Goal: Communication & Community: Answer question/provide support

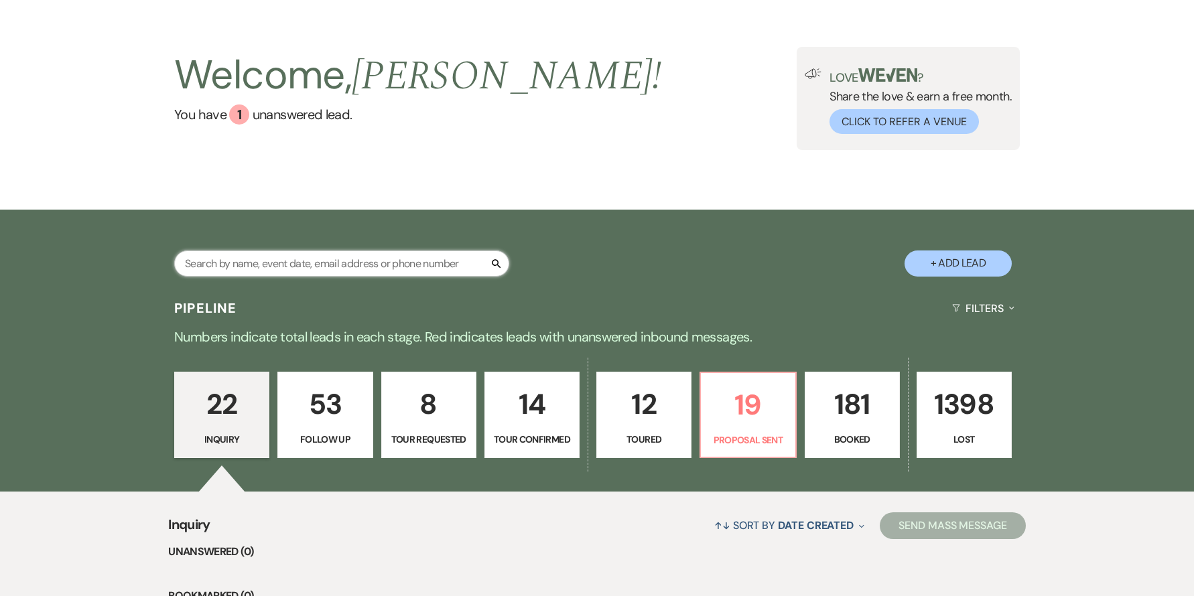
click at [292, 259] on input "text" at bounding box center [341, 264] width 335 height 26
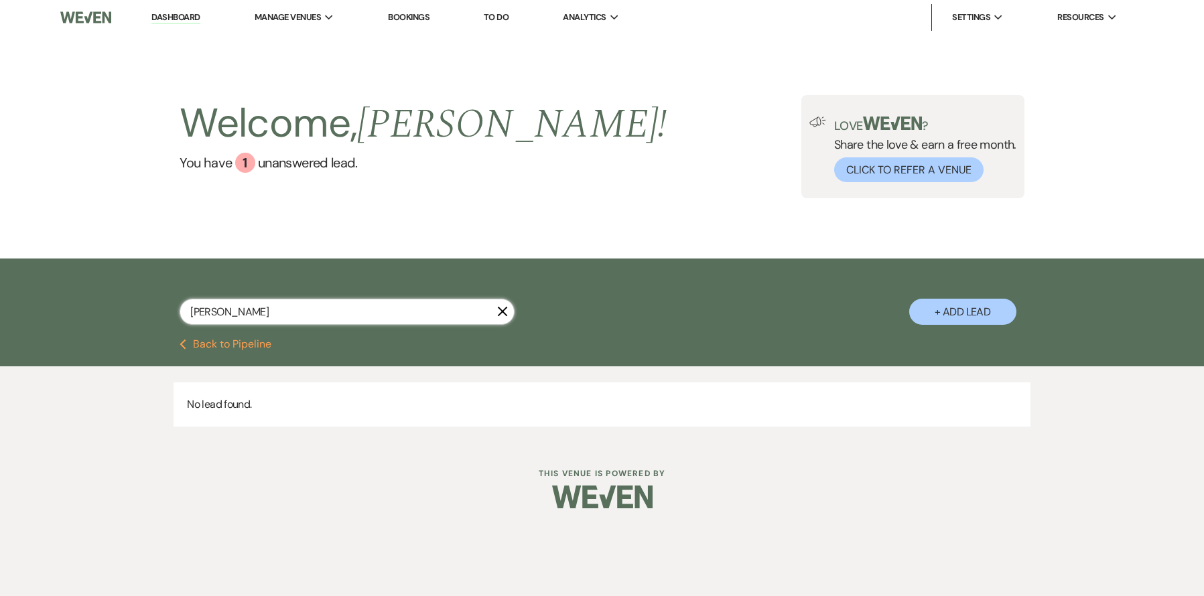
click at [319, 304] on input "[PERSON_NAME]" at bounding box center [347, 312] width 335 height 26
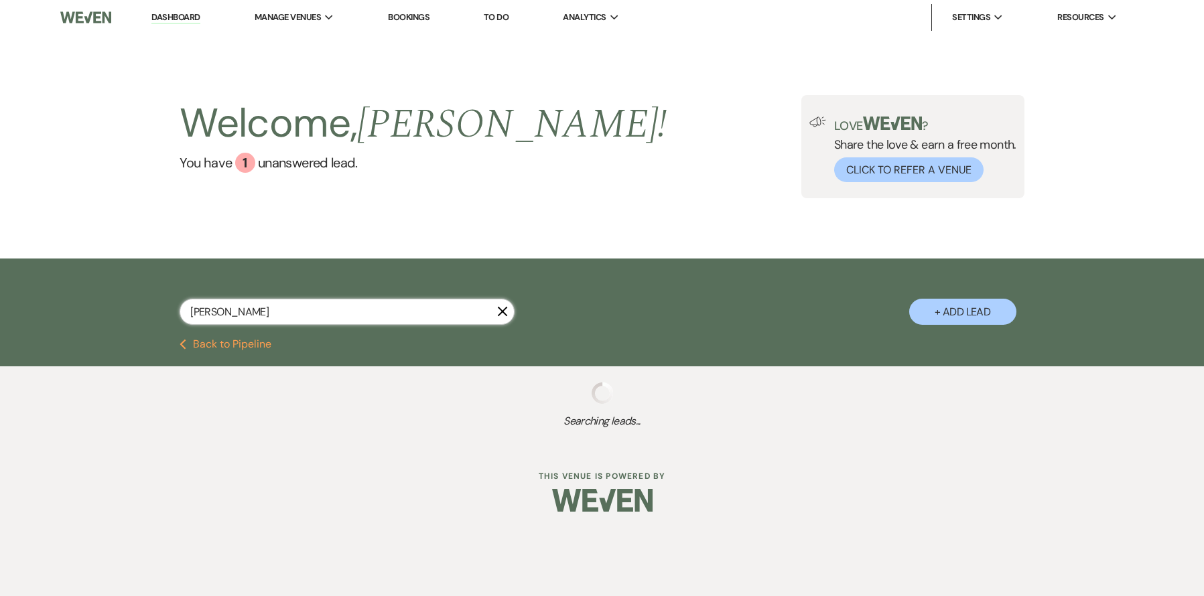
type input "[PERSON_NAME]"
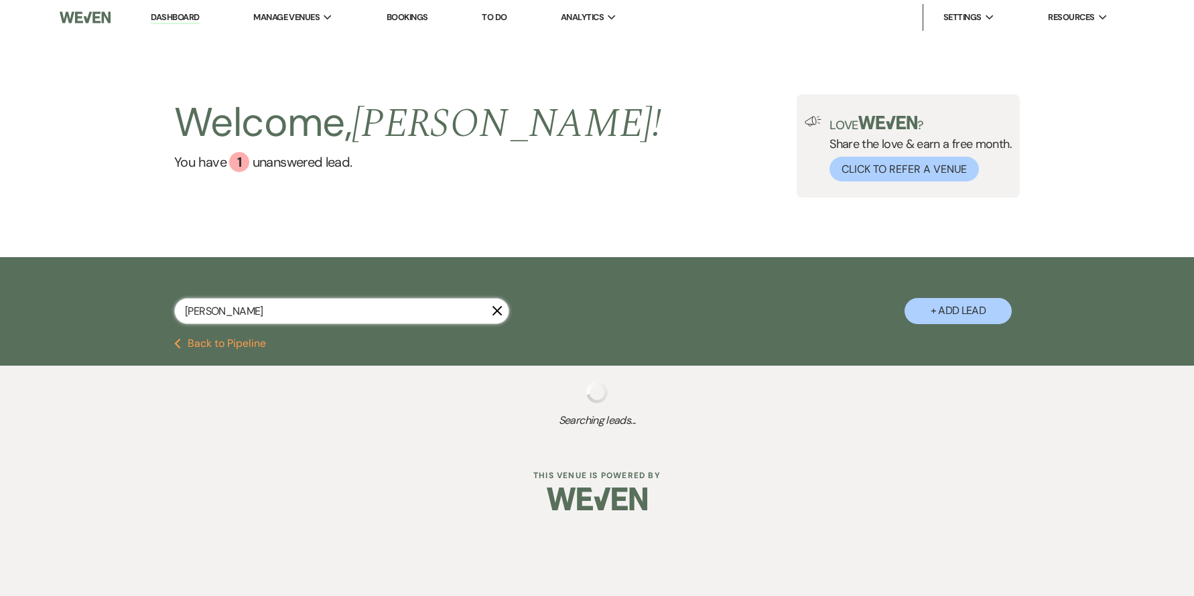
select select "5"
select select "2"
select select "8"
select select "7"
select select "8"
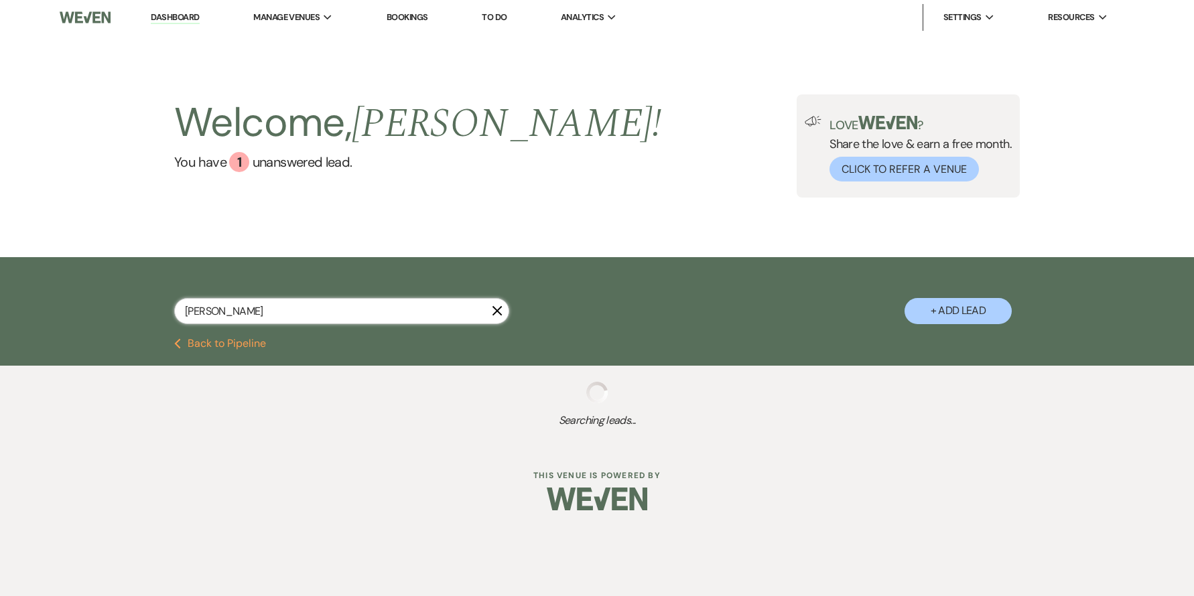
select select "5"
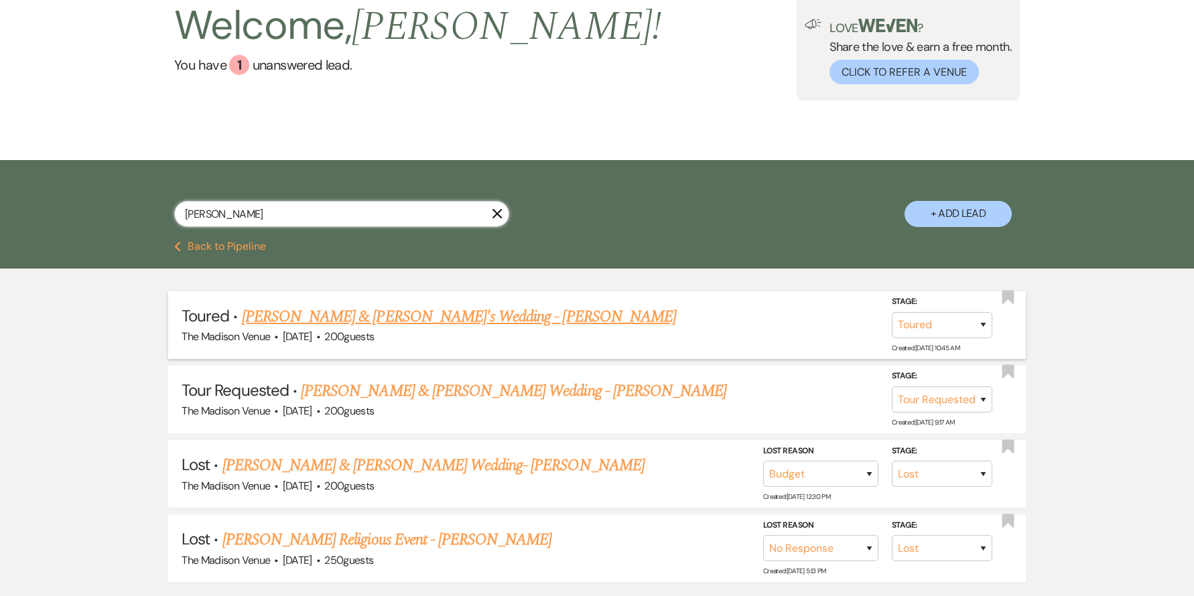
scroll to position [109, 0]
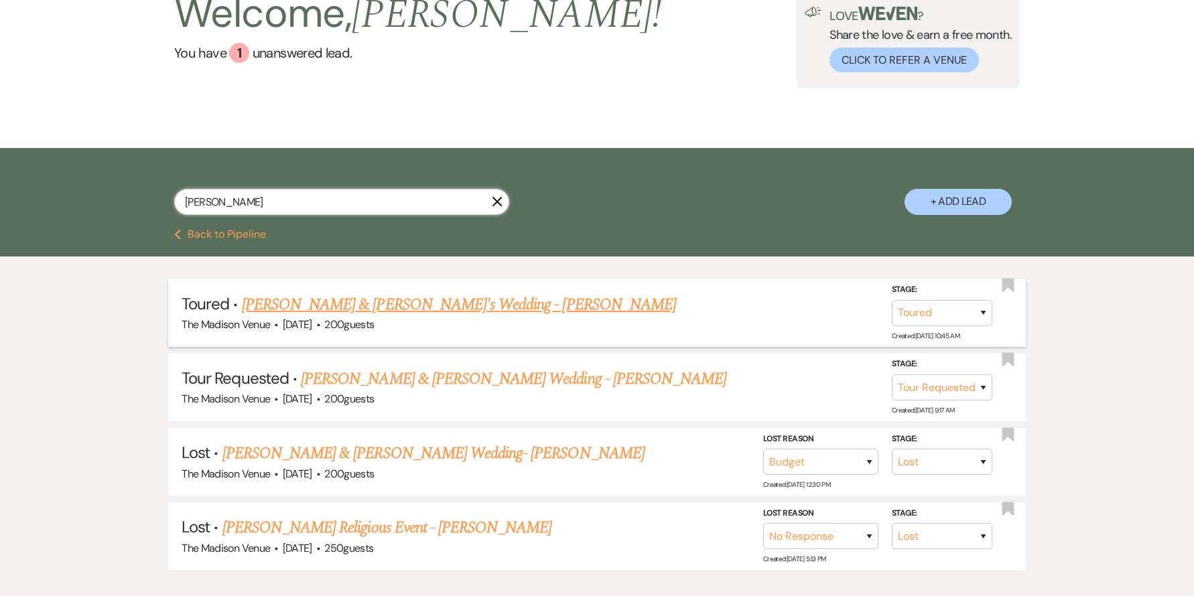
type input "[PERSON_NAME]"
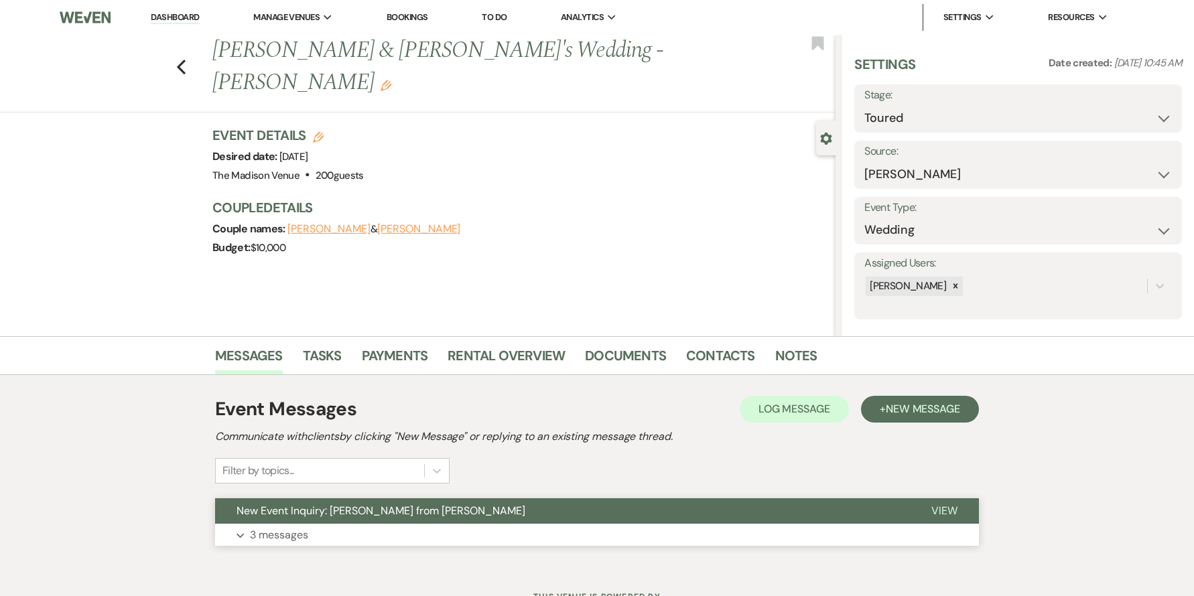
click at [533, 499] on button "New Event Inquiry: [PERSON_NAME] from [PERSON_NAME]" at bounding box center [562, 511] width 695 height 25
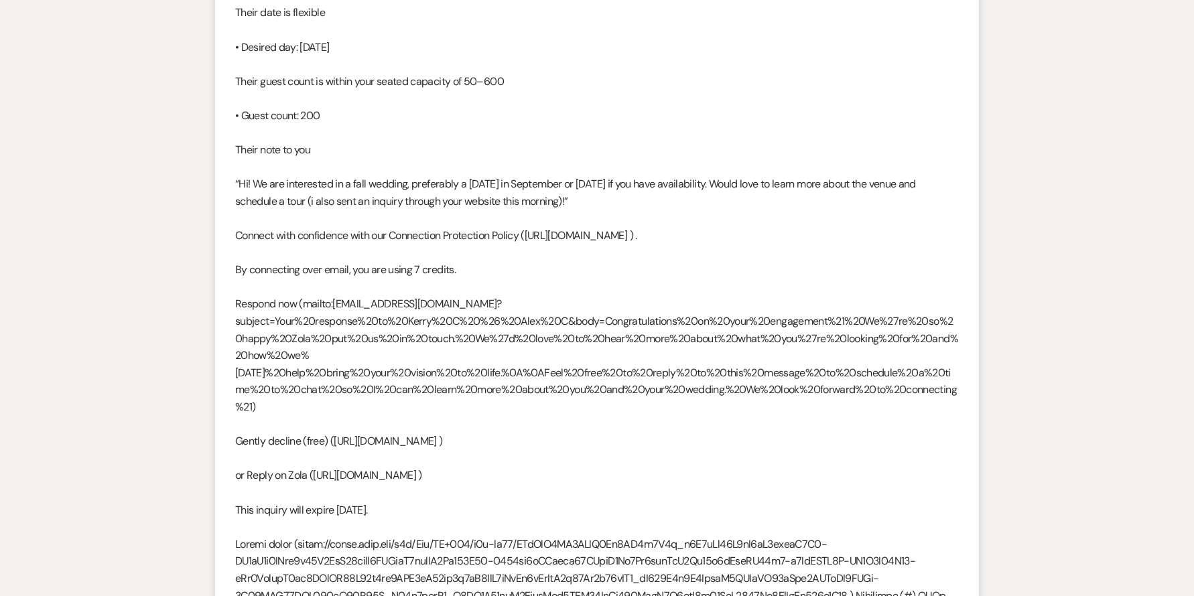
scroll to position [237, 0]
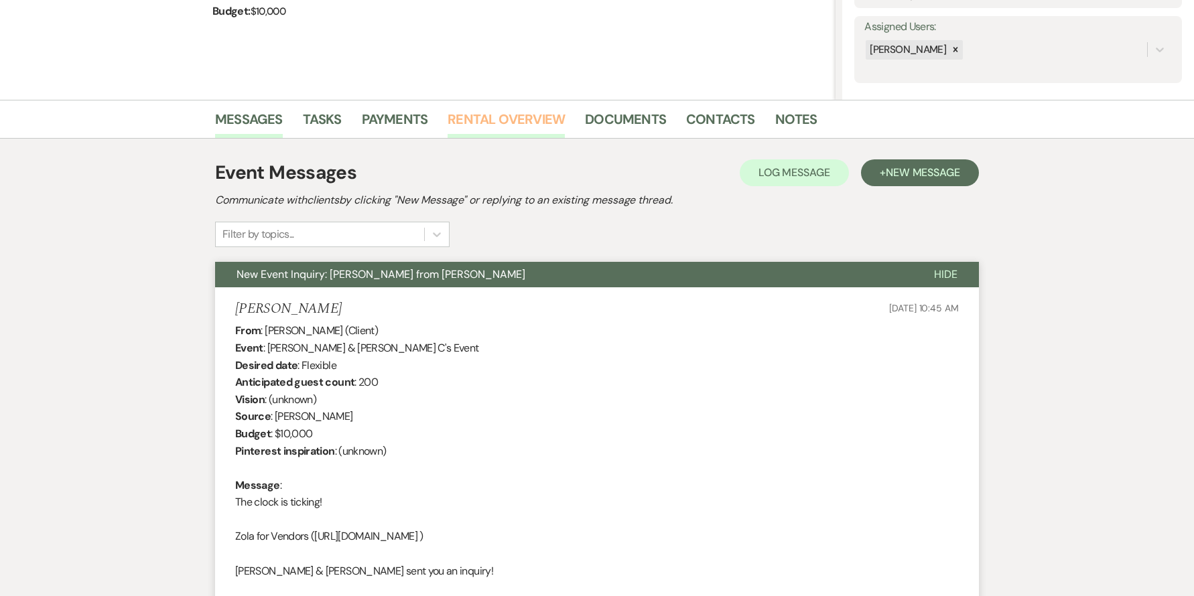
click at [511, 120] on link "Rental Overview" at bounding box center [506, 123] width 117 height 29
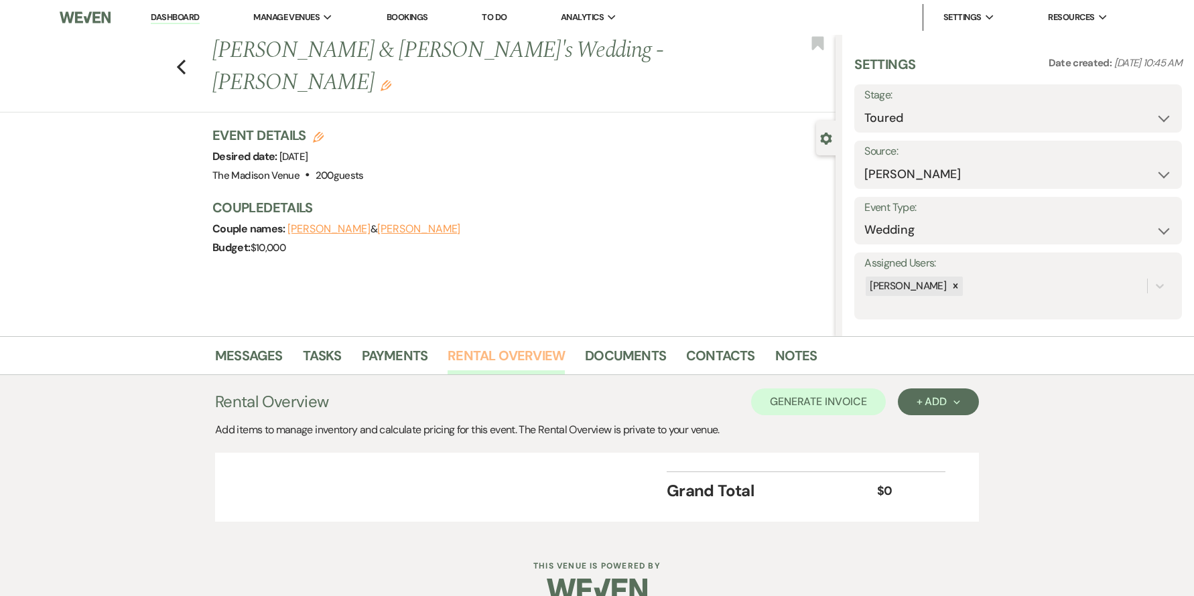
scroll to position [25, 0]
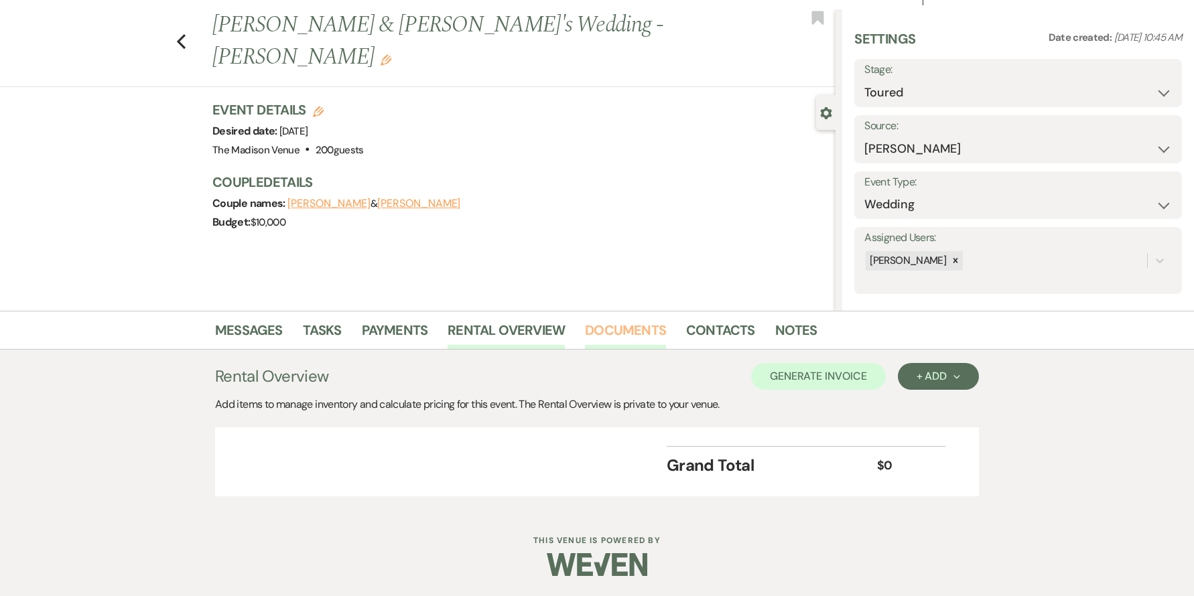
click at [619, 332] on link "Documents" at bounding box center [625, 334] width 81 height 29
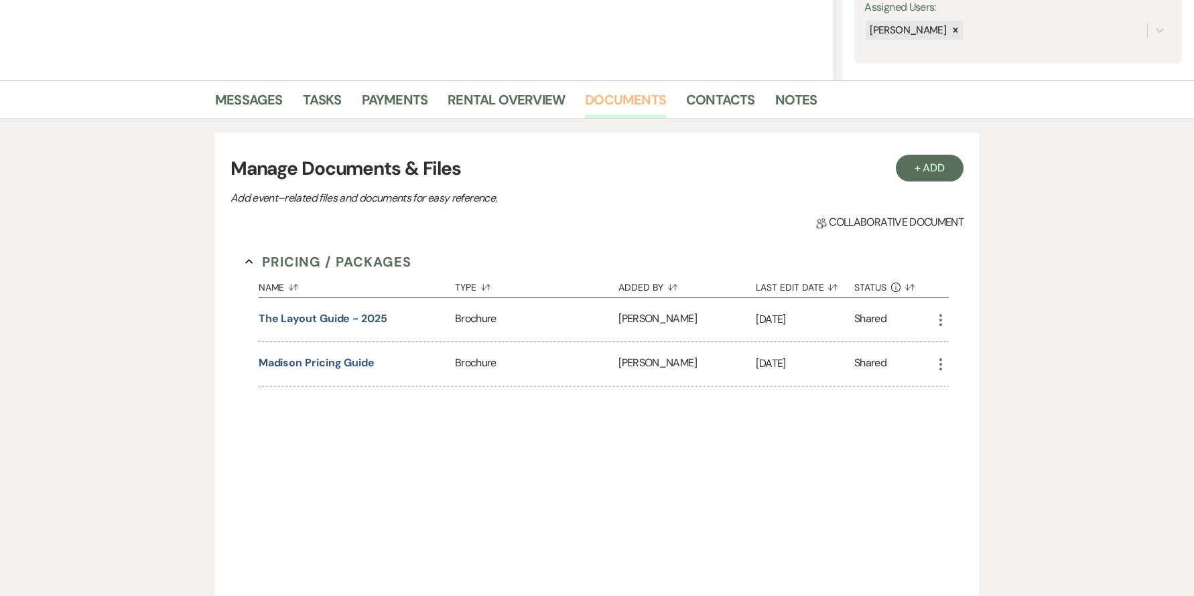
scroll to position [259, 0]
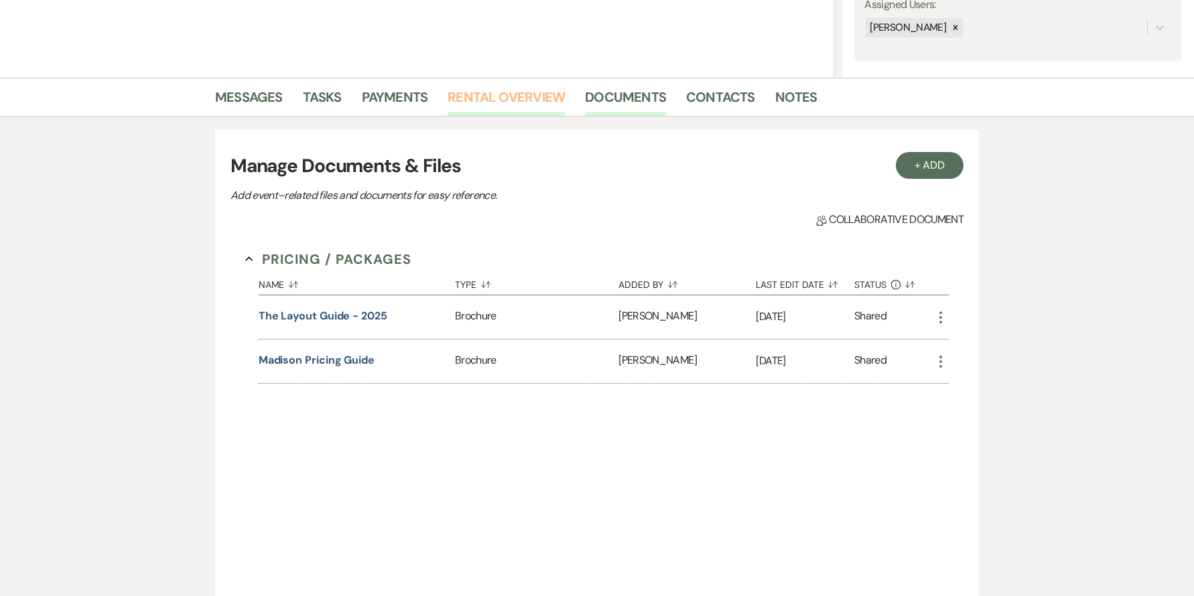
click at [501, 111] on link "Rental Overview" at bounding box center [506, 100] width 117 height 29
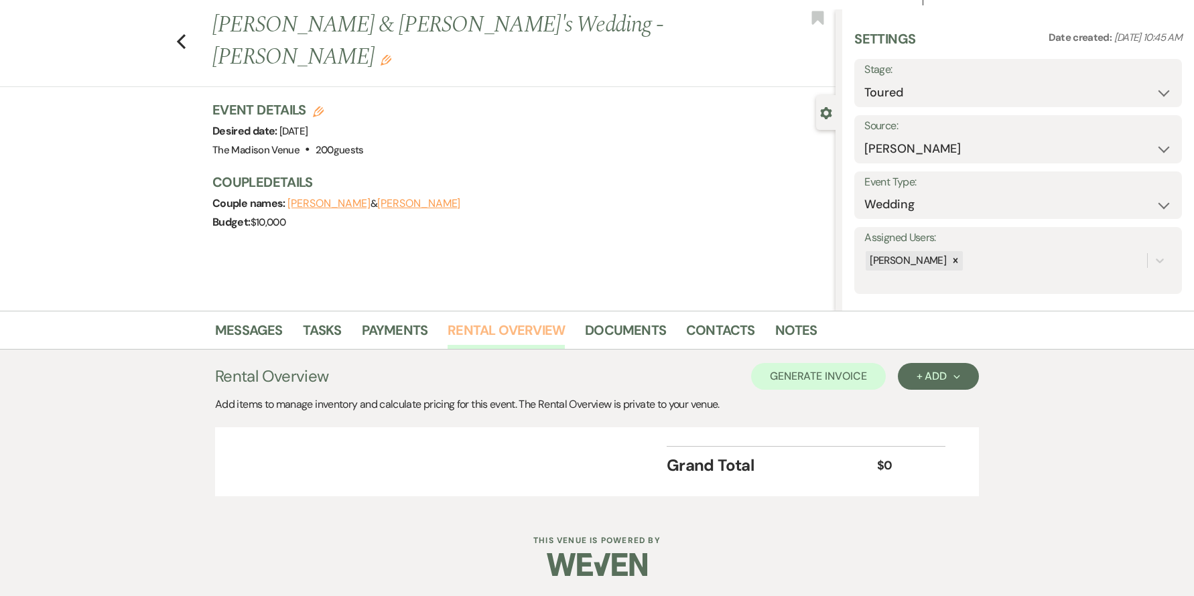
scroll to position [25, 0]
click at [261, 324] on link "Messages" at bounding box center [249, 334] width 68 height 29
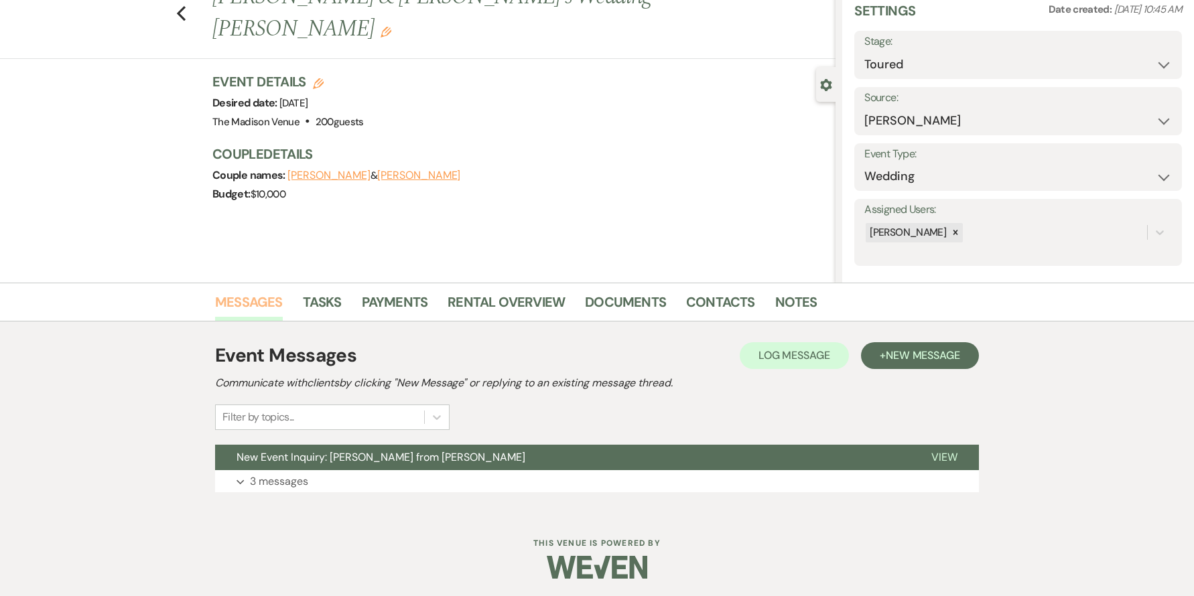
scroll to position [56, 0]
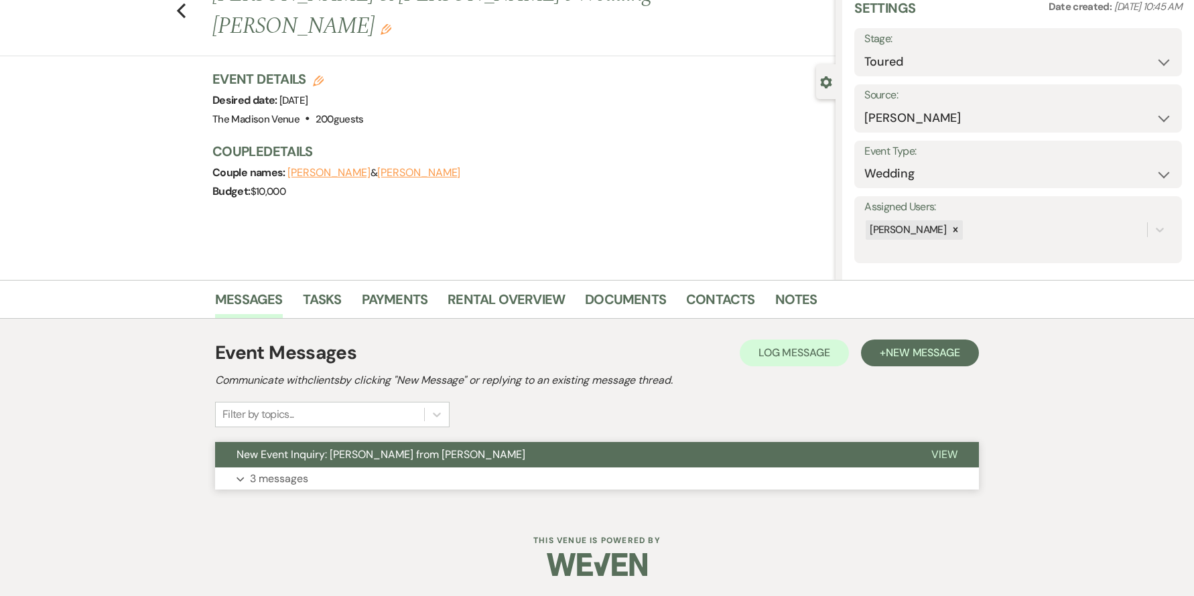
click at [607, 461] on button "New Event Inquiry: Kerry C from Zola" at bounding box center [562, 454] width 695 height 25
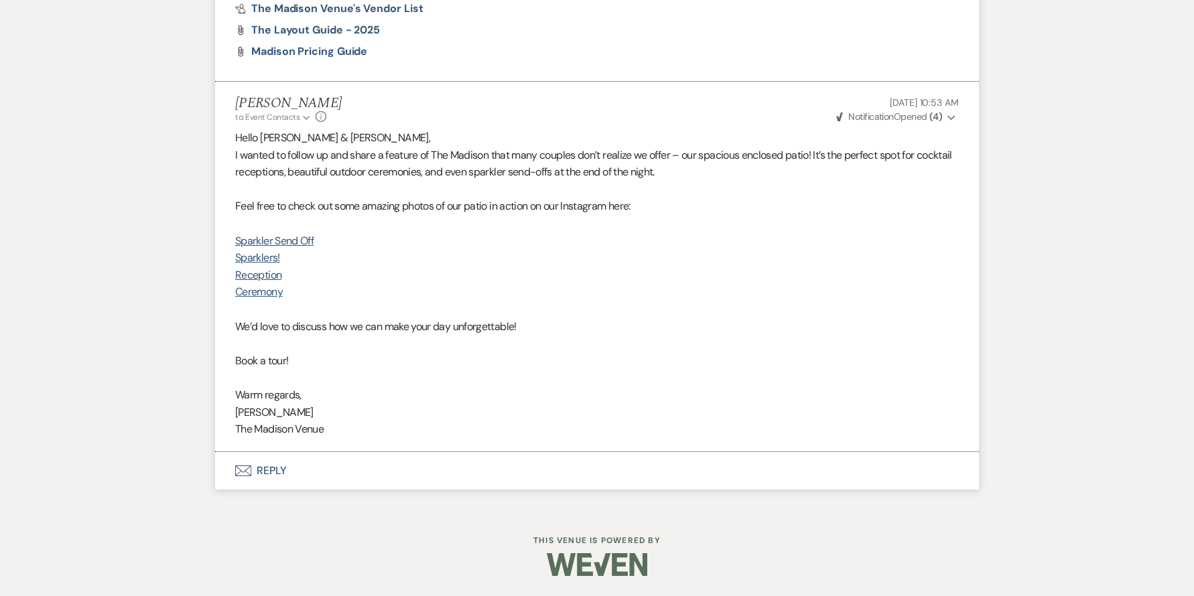
scroll to position [3465, 0]
click at [267, 476] on button "Envelope Reply" at bounding box center [597, 471] width 764 height 38
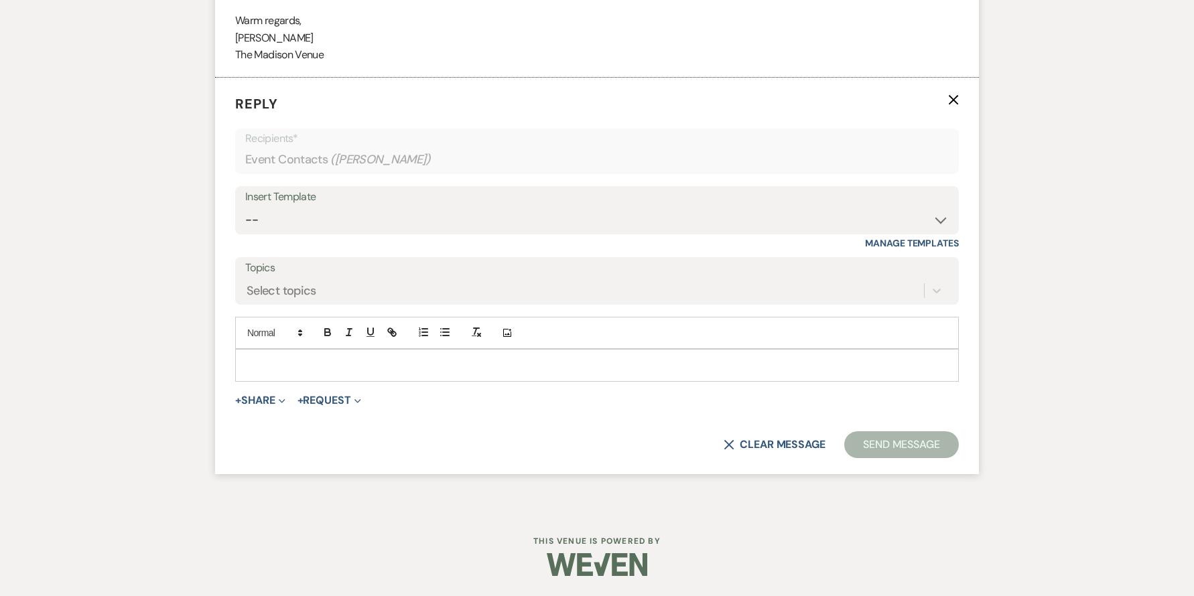
scroll to position [3721, 0]
click at [331, 233] on select "-- Weven Planning Portal Introduction (Booked Events) Corporate Lead Follow Up …" at bounding box center [597, 220] width 704 height 26
click at [298, 213] on select "-- Weven Planning Portal Introduction (Booked Events) Corporate Lead Follow Up …" at bounding box center [597, 220] width 704 height 26
select select "4306"
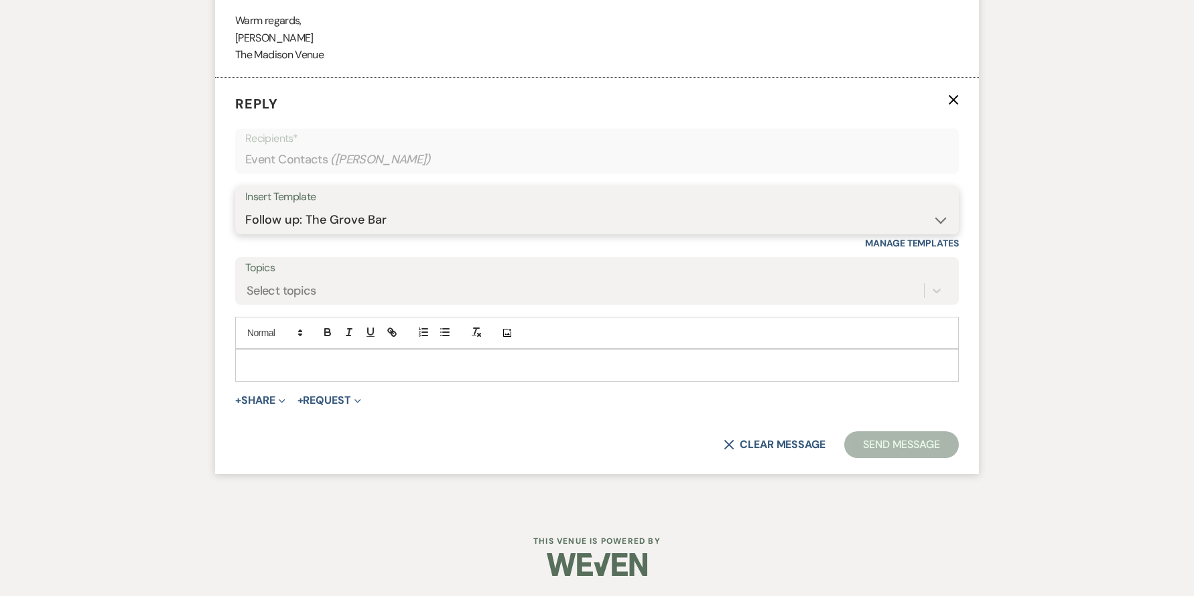
click at [245, 207] on select "-- Weven Planning Portal Introduction (Booked Events) Corporate Lead Follow Up …" at bounding box center [597, 220] width 704 height 26
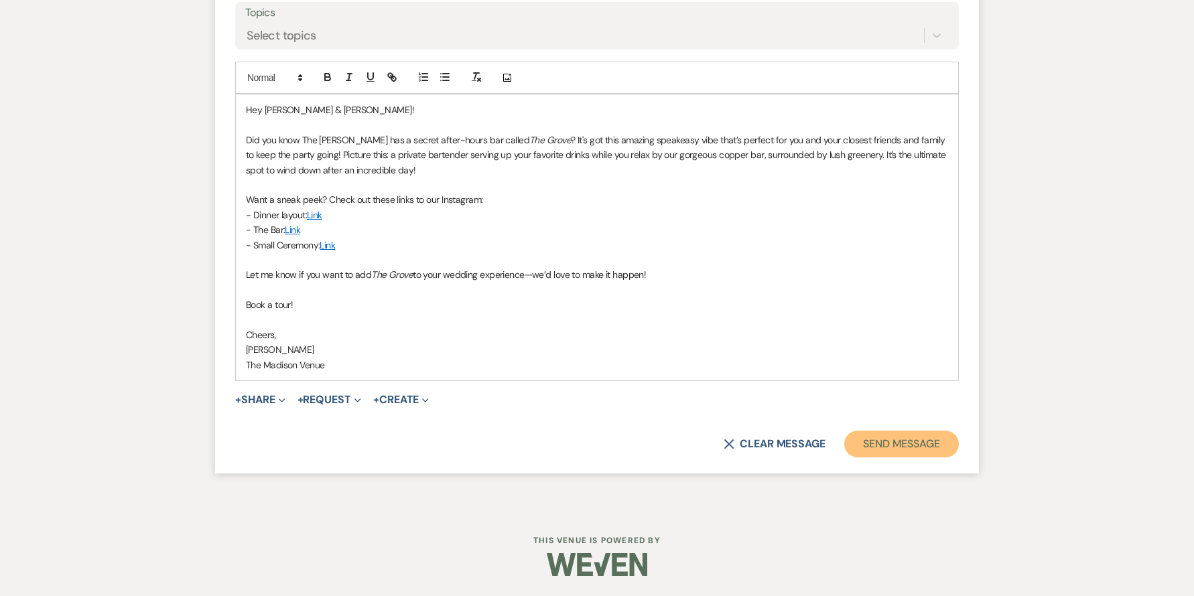
click at [903, 446] on button "Send Message" at bounding box center [901, 444] width 115 height 27
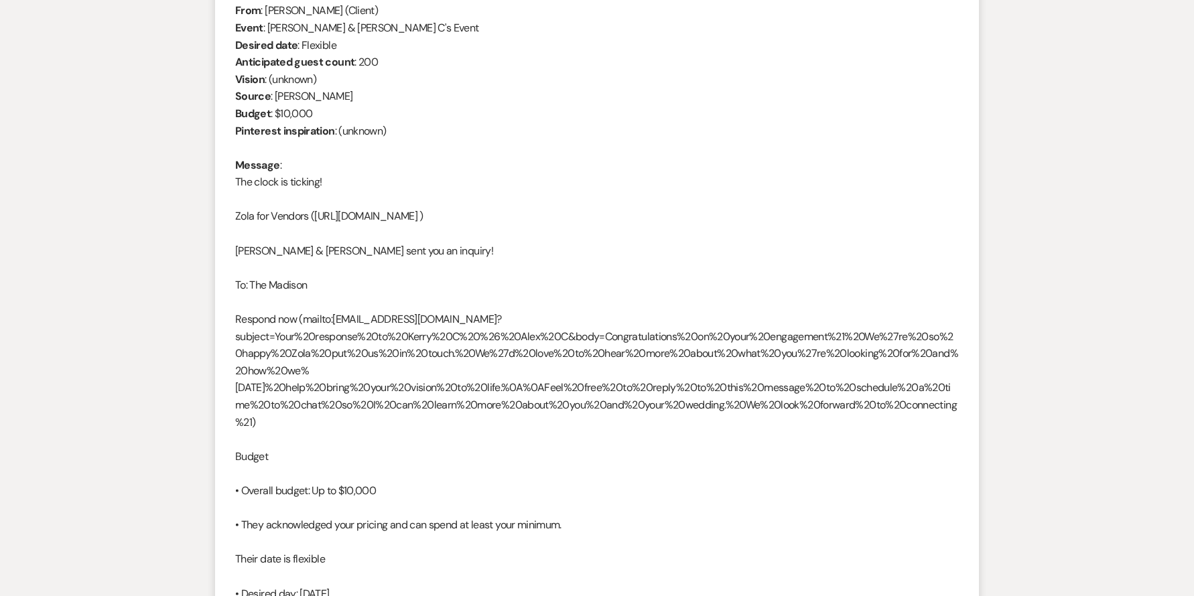
scroll to position [0, 0]
